Goal: Task Accomplishment & Management: Use online tool/utility

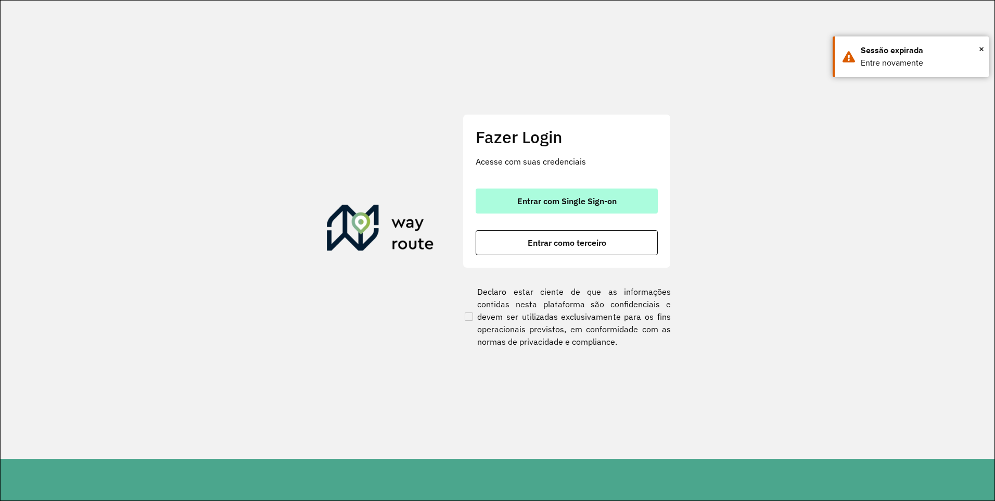
click at [540, 197] on span "Entrar com Single Sign-on" at bounding box center [566, 201] width 99 height 8
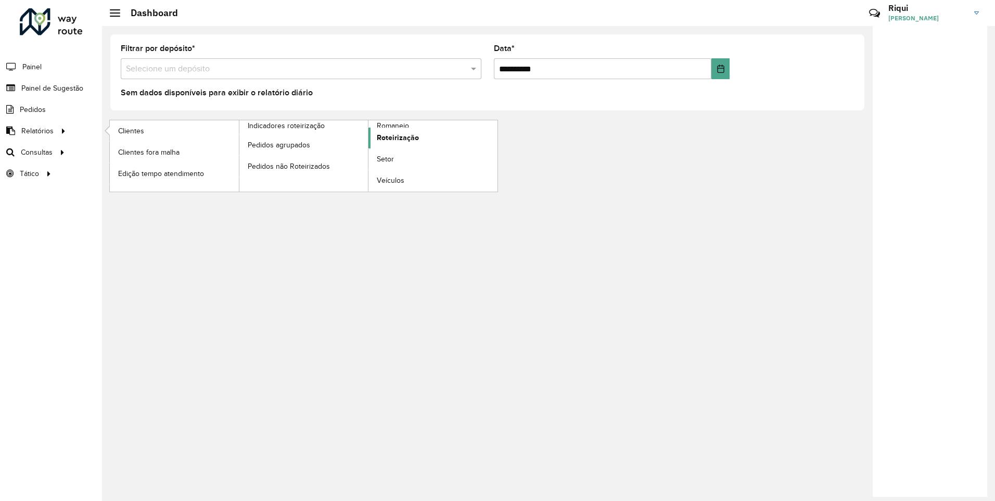
click at [410, 139] on span "Roteirização" at bounding box center [398, 137] width 42 height 11
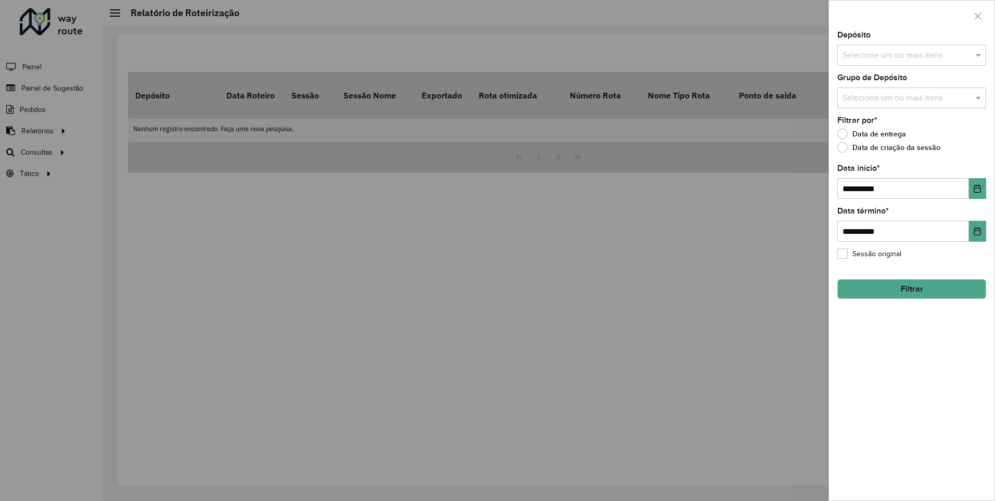
click at [895, 51] on input "text" at bounding box center [906, 55] width 133 height 12
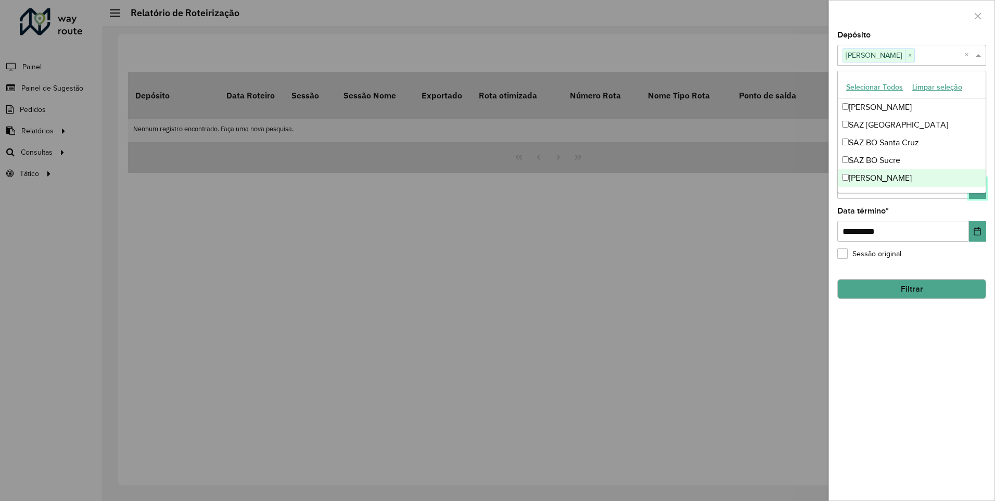
click at [971, 196] on button "Choose Date" at bounding box center [977, 188] width 17 height 21
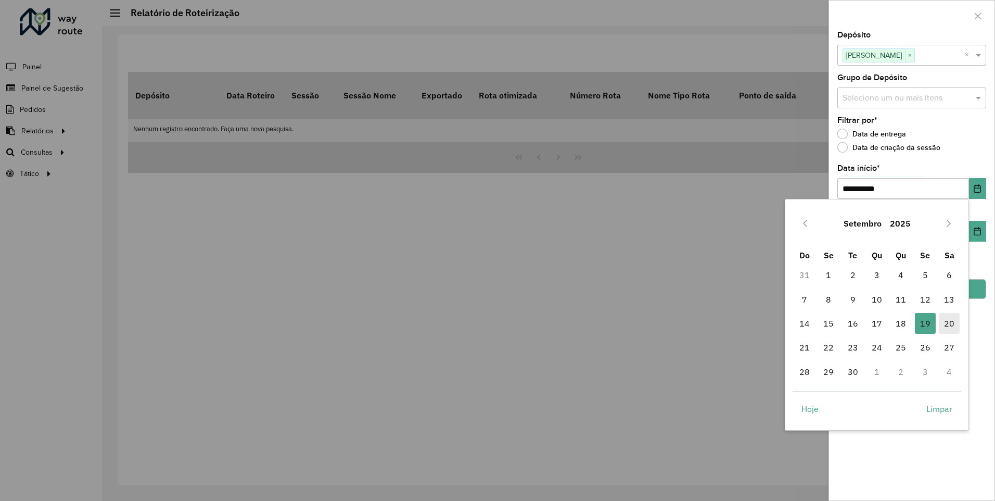
click at [953, 323] on span "20" at bounding box center [949, 323] width 21 height 21
type input "**********"
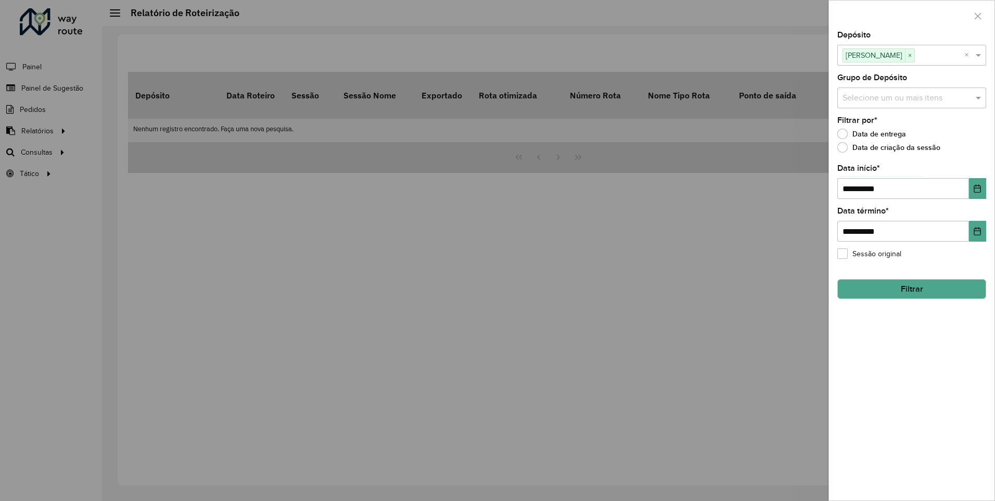
click at [908, 281] on button "Filtrar" at bounding box center [911, 289] width 149 height 20
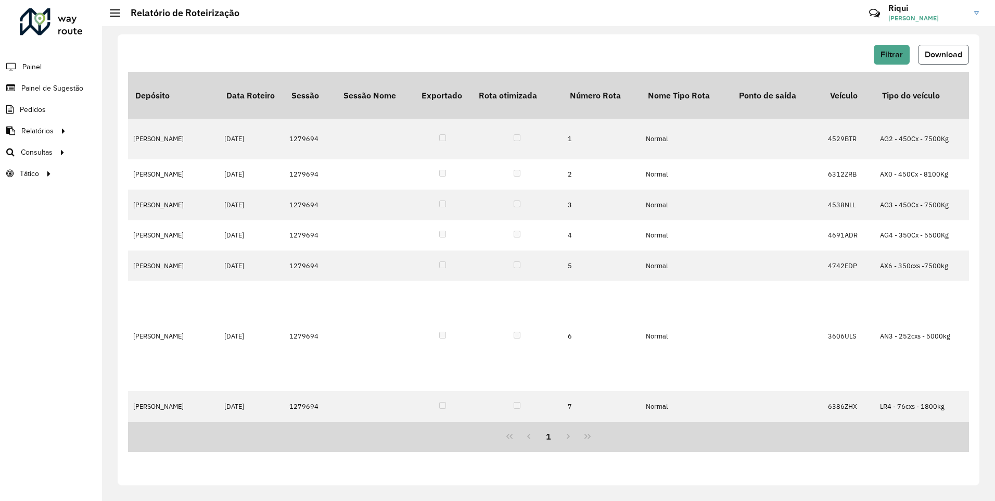
click at [939, 49] on button "Download" at bounding box center [943, 55] width 51 height 20
